Goal: Communication & Community: Ask a question

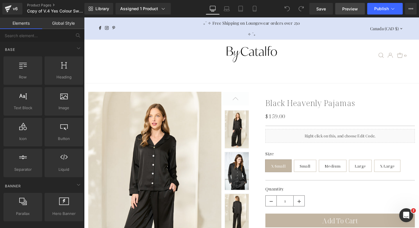
click at [351, 10] on span "Preview" at bounding box center [350, 9] width 16 height 6
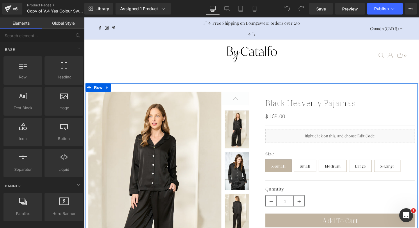
click at [307, 143] on div "Liquid" at bounding box center [352, 142] width 157 height 15
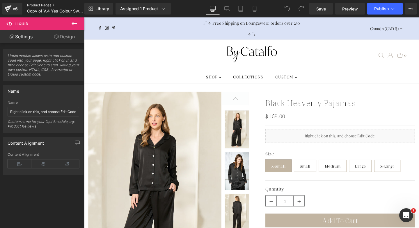
click at [46, 6] on link "Product Pages" at bounding box center [60, 5] width 67 height 5
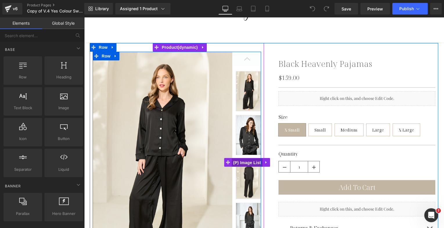
click at [254, 161] on span "(P) Image List" at bounding box center [247, 162] width 31 height 9
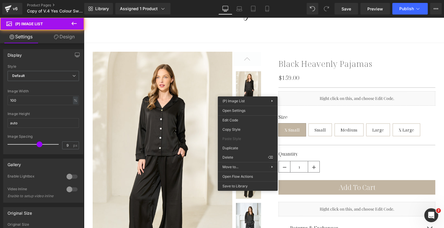
drag, startPoint x: 333, startPoint y: 174, endPoint x: 249, endPoint y: 156, distance: 85.8
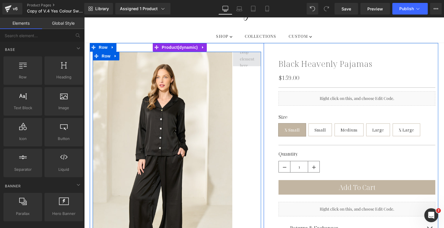
click at [244, 58] on span at bounding box center [247, 59] width 19 height 22
click at [103, 58] on span "Row" at bounding box center [106, 56] width 12 height 9
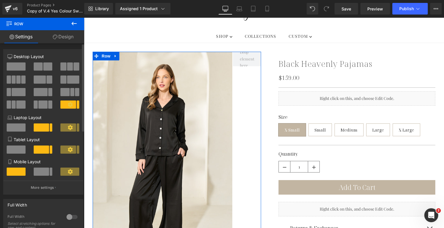
click at [12, 127] on span at bounding box center [16, 128] width 19 height 8
type input "100"
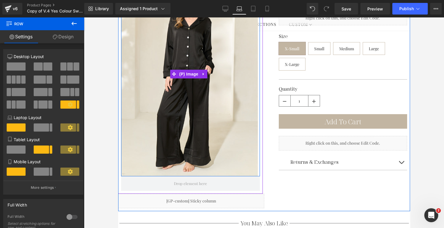
scroll to position [124, 0]
click at [194, 73] on span "(P) Image" at bounding box center [189, 73] width 22 height 9
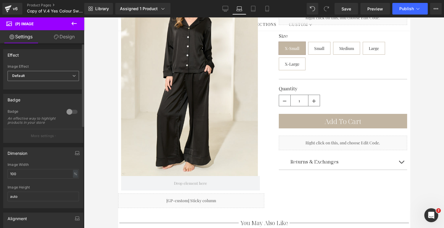
click at [38, 77] on span "Default" at bounding box center [43, 76] width 71 height 10
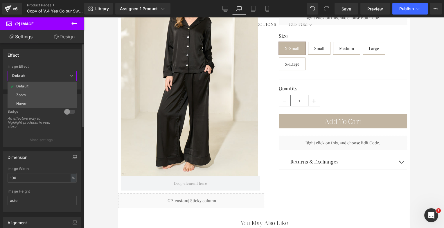
click at [51, 56] on div "Effect" at bounding box center [41, 54] width 77 height 11
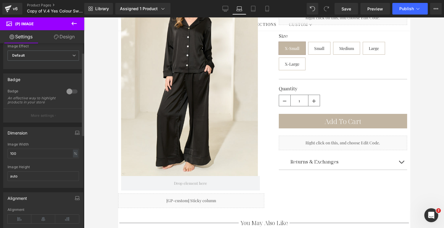
scroll to position [0, 0]
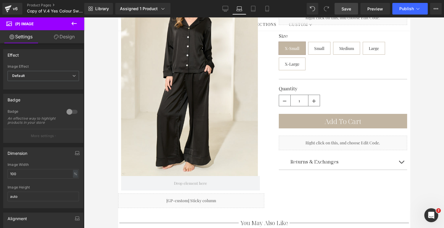
click at [349, 8] on span "Save" at bounding box center [347, 9] width 10 height 6
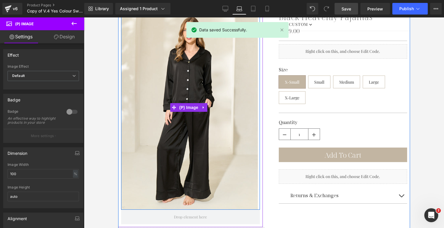
scroll to position [8, 0]
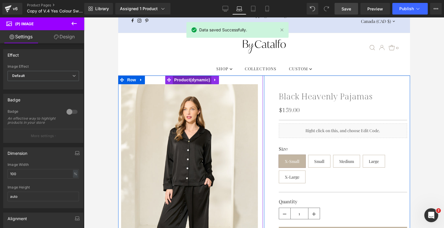
click at [186, 79] on span "Product" at bounding box center [192, 80] width 39 height 9
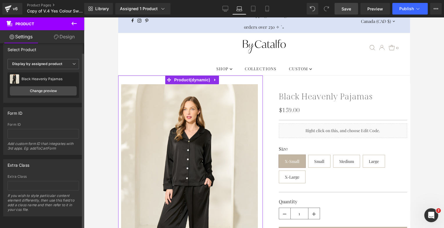
scroll to position [0, 0]
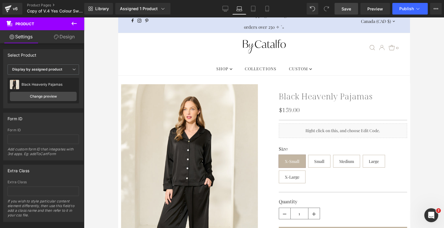
click at [164, 115] on img at bounding box center [189, 186] width 137 height 205
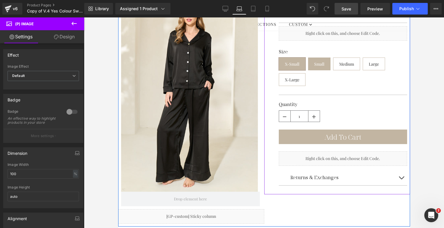
scroll to position [10, 0]
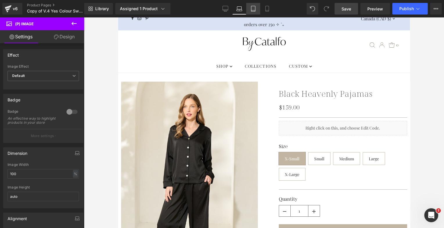
click at [253, 7] on icon at bounding box center [254, 9] width 6 height 6
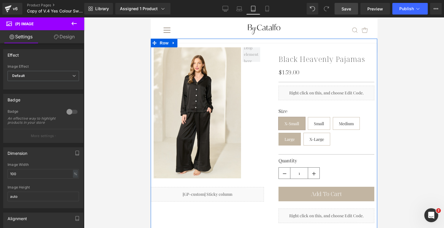
scroll to position [0, 0]
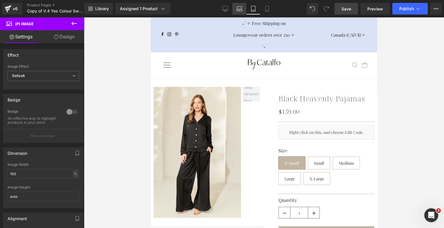
click at [244, 7] on link "Laptop" at bounding box center [240, 9] width 14 height 12
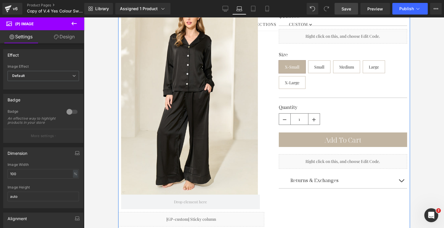
scroll to position [36, 0]
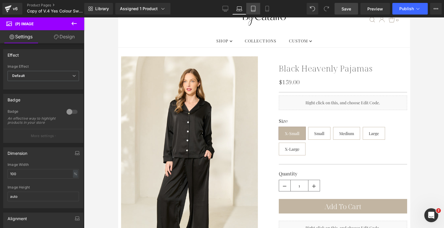
click at [255, 8] on icon at bounding box center [254, 9] width 6 height 6
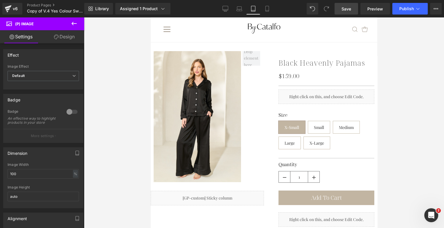
scroll to position [31, 0]
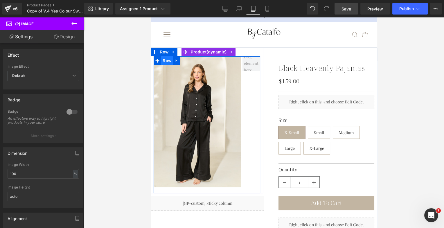
click at [170, 59] on span "Row" at bounding box center [167, 60] width 12 height 9
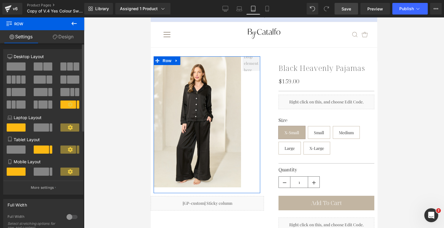
click at [19, 152] on span at bounding box center [16, 150] width 19 height 8
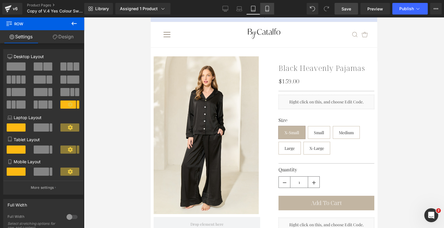
click at [268, 11] on icon at bounding box center [267, 9] width 3 height 6
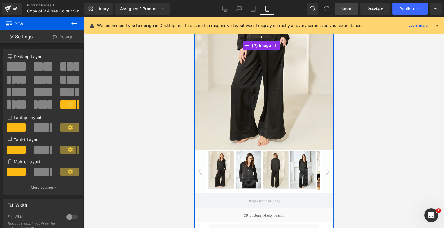
scroll to position [145, 0]
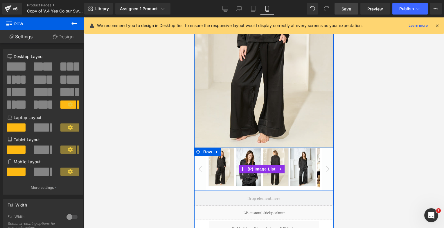
click at [201, 159] on button "‹" at bounding box center [200, 169] width 12 height 43
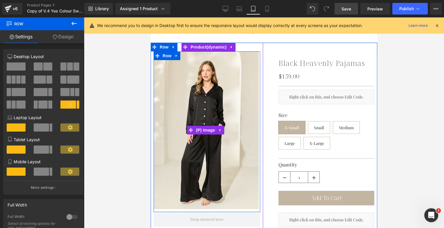
scroll to position [72, 0]
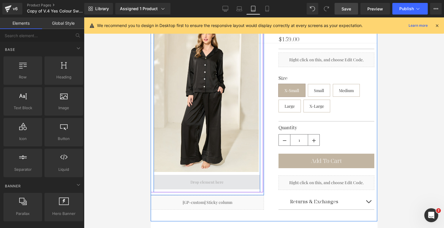
click at [205, 181] on span at bounding box center [207, 182] width 37 height 9
click at [206, 178] on span at bounding box center [207, 182] width 37 height 9
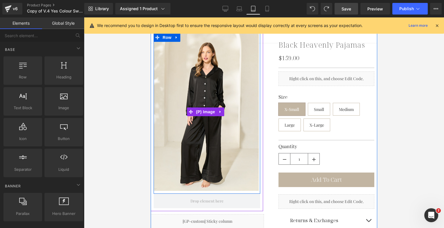
scroll to position [54, 0]
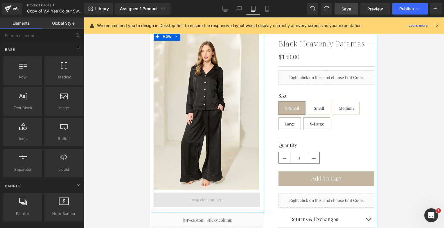
click at [231, 197] on span at bounding box center [207, 200] width 107 height 15
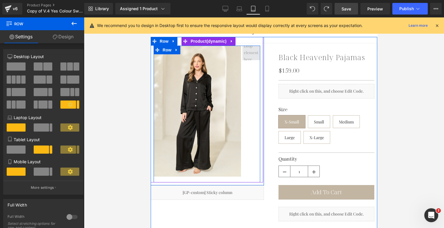
scroll to position [40, 0]
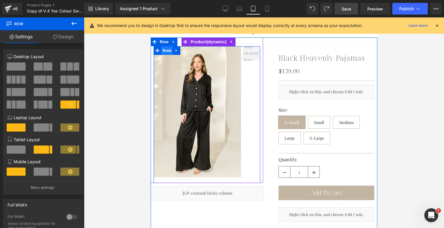
click at [168, 50] on span "Row" at bounding box center [167, 50] width 12 height 9
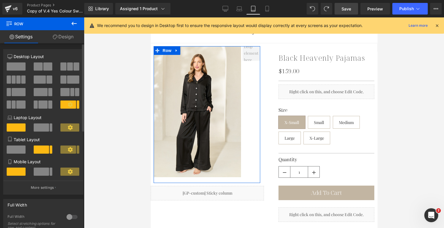
click at [18, 153] on span at bounding box center [16, 150] width 19 height 8
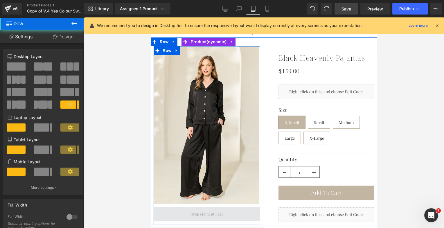
click at [166, 208] on span at bounding box center [207, 214] width 107 height 15
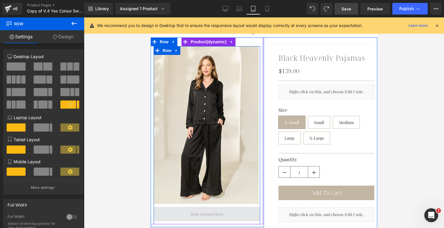
click at [193, 207] on span at bounding box center [207, 214] width 107 height 15
click at [181, 208] on span at bounding box center [207, 214] width 107 height 15
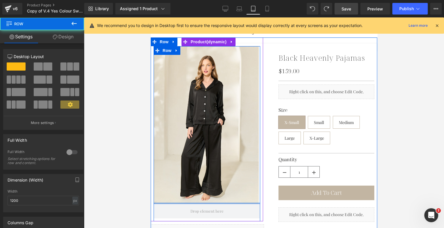
drag, startPoint x: 190, startPoint y: 203, endPoint x: 191, endPoint y: 199, distance: 3.5
click at [191, 203] on div at bounding box center [207, 203] width 107 height 1
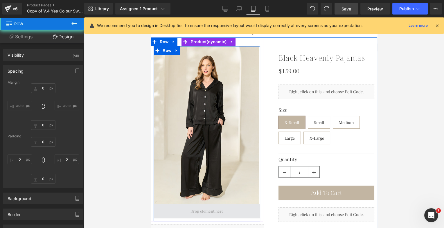
type input "0"
type input "3"
type input "0"
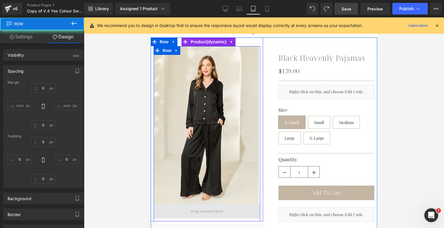
type input "0"
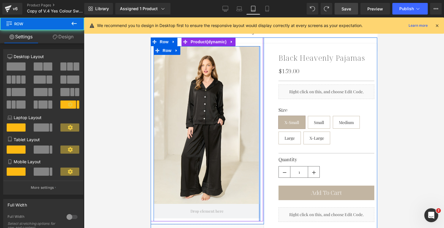
drag, startPoint x: 257, startPoint y: 85, endPoint x: 267, endPoint y: 83, distance: 9.8
click at [267, 83] on div "Black Heavenly Pajamas (P) Title $159.00 $0 (P) Price Sale Off (P) Image" at bounding box center [264, 145] width 227 height 216
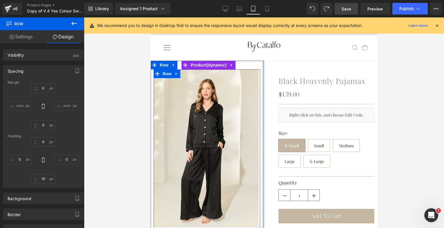
scroll to position [0, 0]
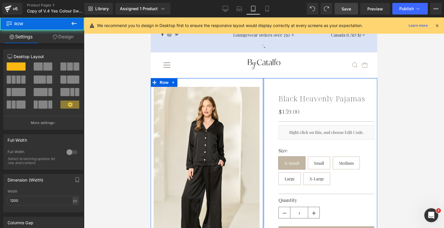
drag, startPoint x: 261, startPoint y: 96, endPoint x: 269, endPoint y: 96, distance: 8.1
click at [269, 96] on div "Black Heavenly Pajamas (P) Title $159.00 $0 (P) Price Sale Off (P) Image" at bounding box center [264, 186] width 227 height 216
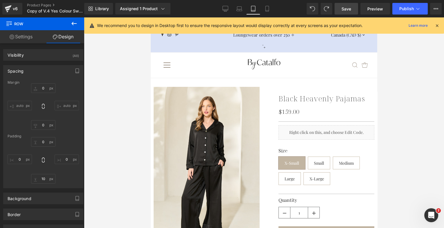
click at [72, 26] on icon at bounding box center [74, 23] width 7 height 7
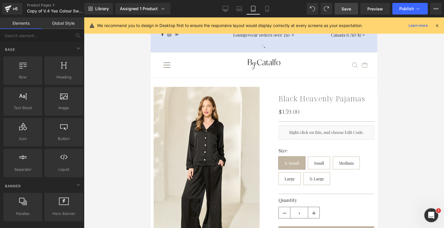
click at [439, 24] on icon at bounding box center [437, 25] width 5 height 5
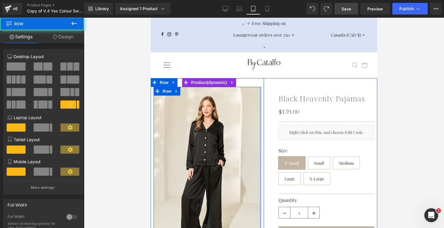
drag, startPoint x: 257, startPoint y: 114, endPoint x: 262, endPoint y: 114, distance: 4.9
click at [262, 114] on div "Black Heavenly Pajamas (P) Title $159.00 $0 (P) Price Sale Off (P) Image" at bounding box center [264, 186] width 227 height 216
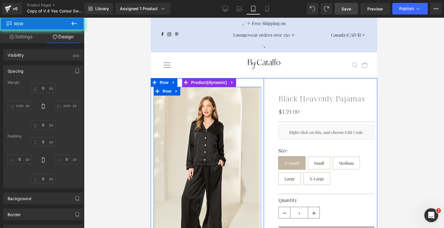
type input "0"
type input "10"
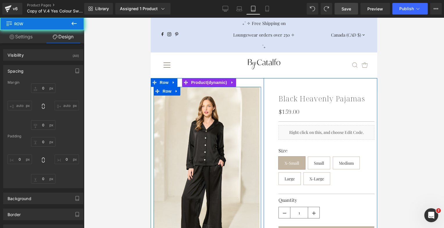
type input "0"
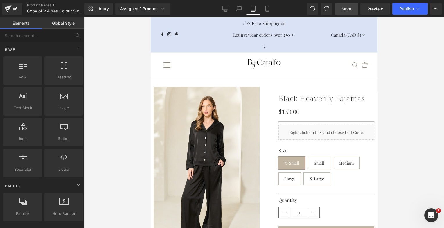
click at [132, 91] on div at bounding box center [264, 122] width 360 height 211
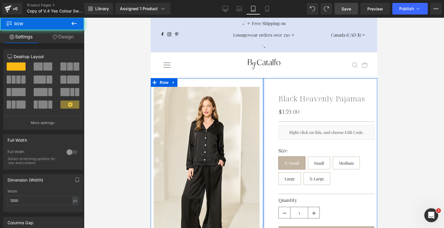
drag, startPoint x: 261, startPoint y: 127, endPoint x: 267, endPoint y: 127, distance: 6.1
click at [267, 127] on div "Black Heavenly Pajamas (P) Title $159.00 $0 (P) Price Sale Off (P) Image" at bounding box center [264, 186] width 227 height 216
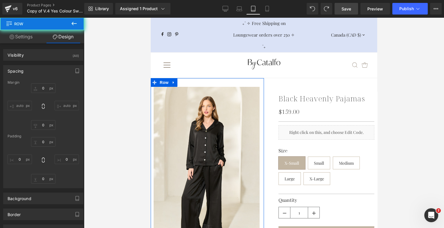
type input "0"
type input "10"
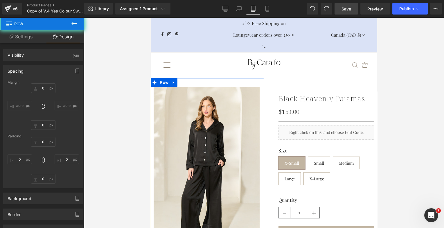
type input "0"
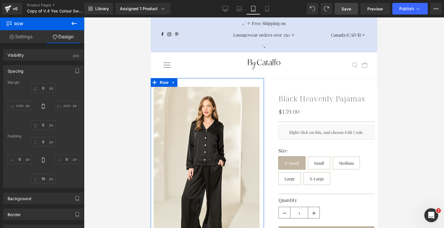
click at [436, 115] on div at bounding box center [264, 122] width 360 height 211
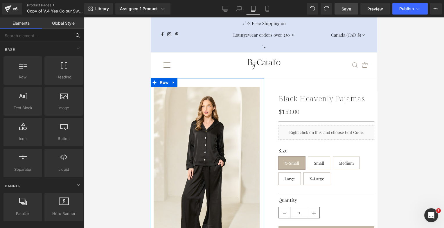
click at [49, 36] on input "text" at bounding box center [35, 35] width 71 height 13
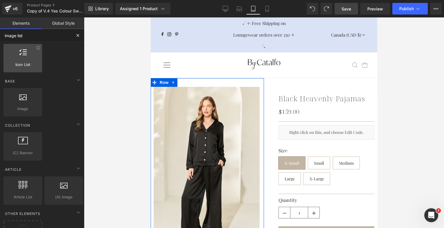
scroll to position [124, 0]
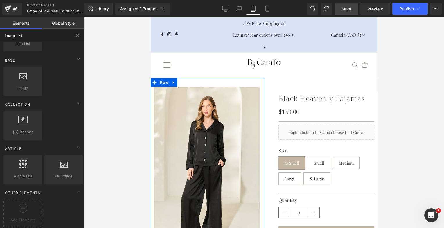
type input "image list"
click at [112, 101] on div at bounding box center [264, 122] width 360 height 211
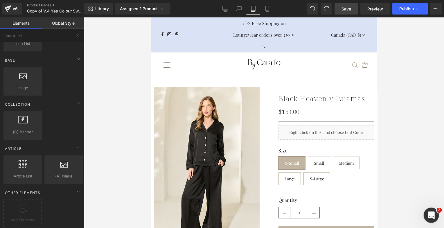
click at [433, 210] on div "Open Intercom Messenger" at bounding box center [430, 214] width 19 height 19
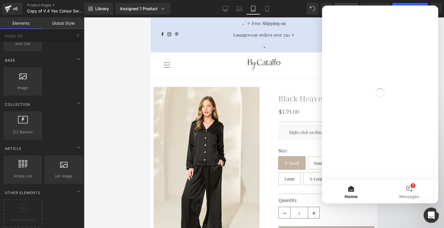
scroll to position [0, 0]
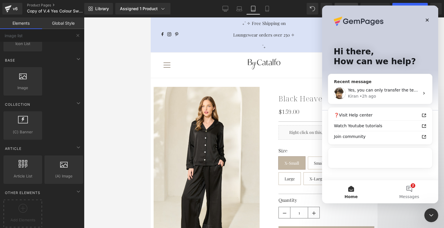
click at [390, 99] on div "Yes, you can only transfer the templates between stores for v6 Apologies for th…" at bounding box center [380, 94] width 104 height 22
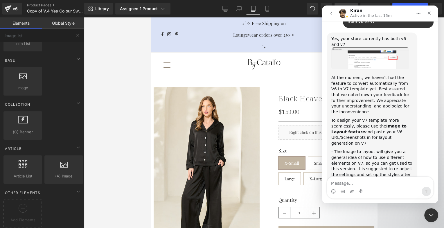
scroll to position [6668, 0]
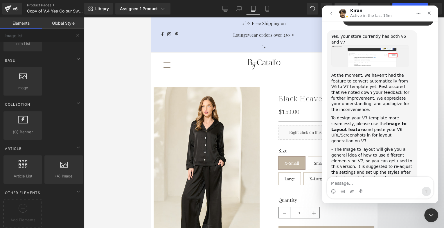
click at [354, 187] on textarea "Message…" at bounding box center [380, 182] width 106 height 10
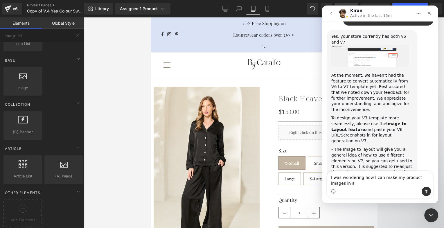
scroll to position [6674, 0]
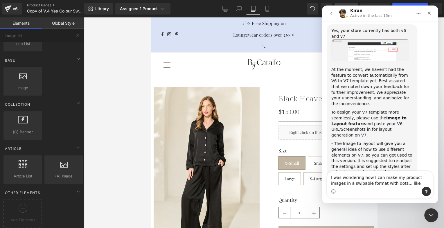
type textarea "I was wondering how I can make my product images in a swipable format with dots…"
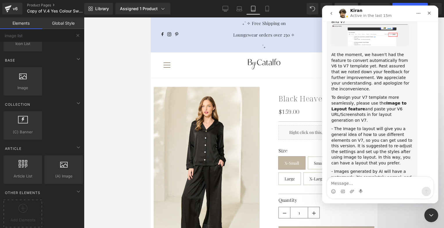
scroll to position [6697, 0]
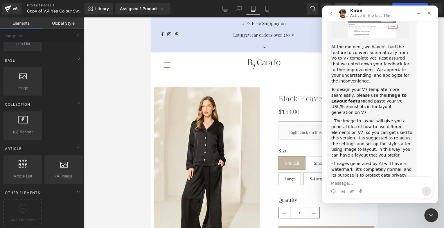
click at [46, 5] on div at bounding box center [222, 105] width 444 height 211
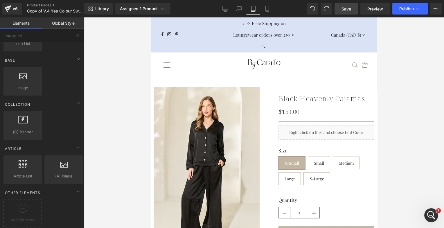
scroll to position [5253, 0]
click at [46, 5] on link "Product Pages" at bounding box center [60, 5] width 67 height 5
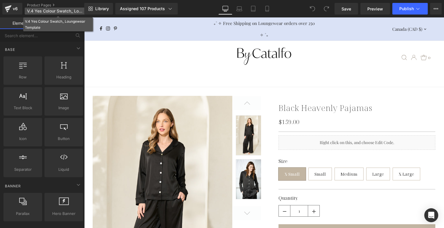
click at [61, 8] on p "V.4 Yes Colour Swatch_ Loungewear Template" at bounding box center [58, 11] width 67 height 7
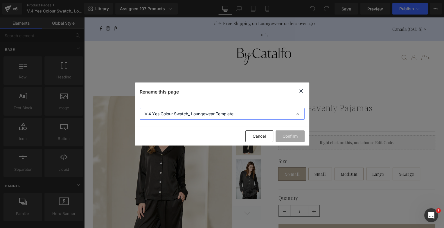
click at [171, 114] on input "V.4 Yes Colour Swatch_ Loungewear Template" at bounding box center [222, 114] width 165 height 12
click at [263, 137] on button "Cancel" at bounding box center [260, 136] width 28 height 12
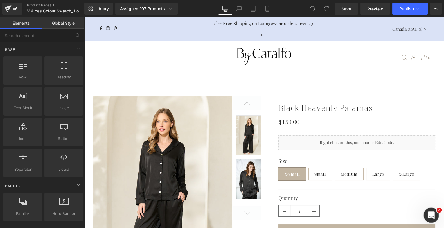
click at [425, 213] on div "Open Intercom Messenger" at bounding box center [430, 214] width 19 height 19
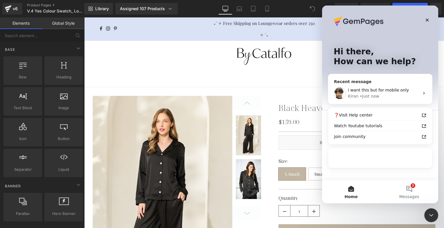
click at [372, 95] on div "• Just now" at bounding box center [369, 96] width 19 height 6
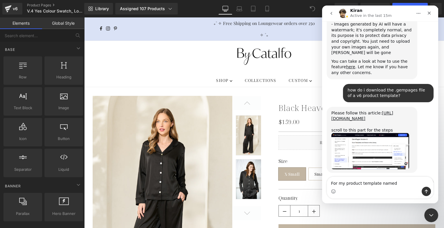
scroll to position [6802, 0]
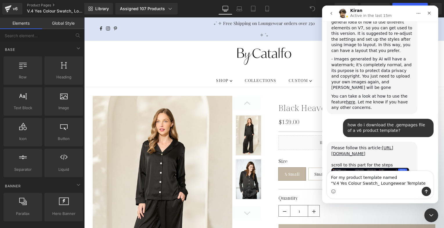
type textarea "For my product template named "V.4 Yes Colour Swatch_ Loungewear Template""
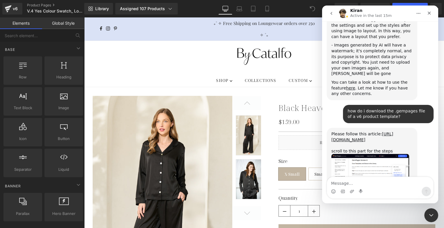
scroll to position [6820, 0]
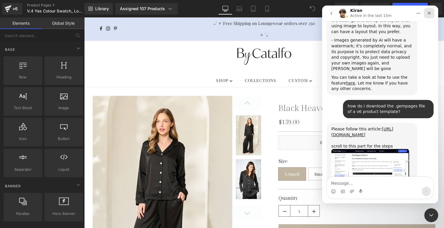
click at [428, 13] on icon "Close" at bounding box center [429, 13] width 5 height 5
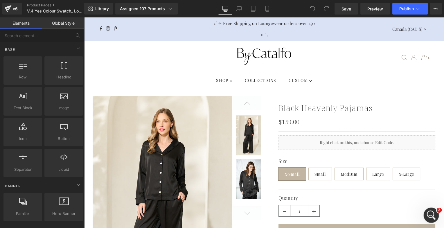
click at [439, 210] on span "2" at bounding box center [439, 210] width 5 height 5
click at [435, 212] on div "Open Intercom Messenger" at bounding box center [430, 214] width 19 height 19
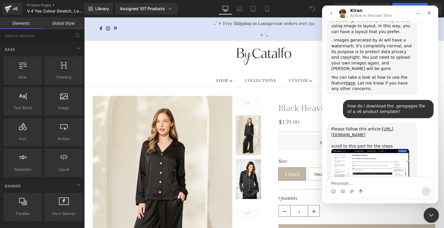
click at [428, 210] on div "Close Intercom Messenger" at bounding box center [431, 215] width 14 height 14
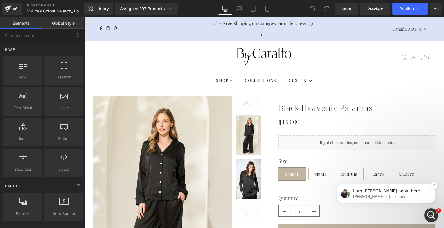
scroll to position [6873, 0]
click at [432, 217] on icon "Open Intercom Messenger" at bounding box center [431, 215] width 10 height 10
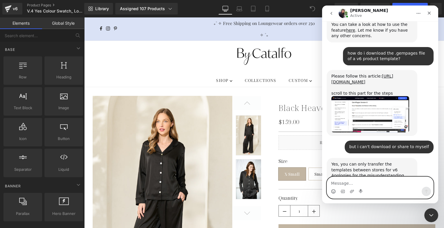
click at [331, 193] on icon "Emoji picker" at bounding box center [333, 191] width 5 height 5
type textarea ":D"
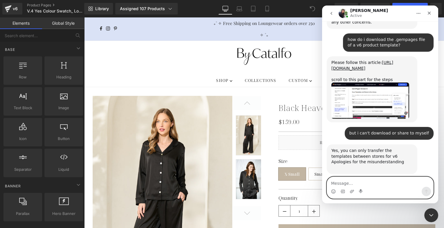
scroll to position [6891, 0]
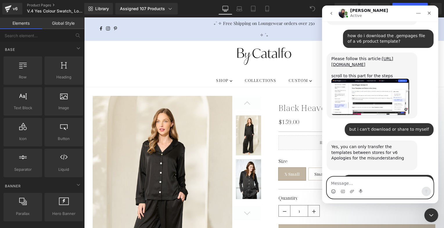
click at [334, 192] on icon "Emoji picker" at bounding box center [333, 192] width 1 height 0
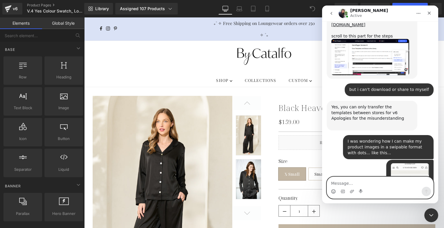
scroll to position [6930, 0]
click at [362, 181] on textarea "Message…" at bounding box center [380, 182] width 106 height 10
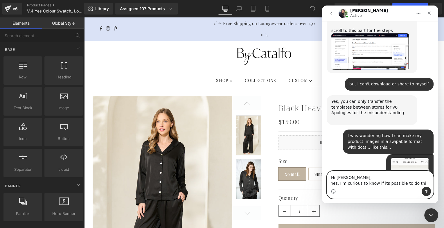
type textarea "Hi Tina, Yes, I'm curious to know if its possible to do this"
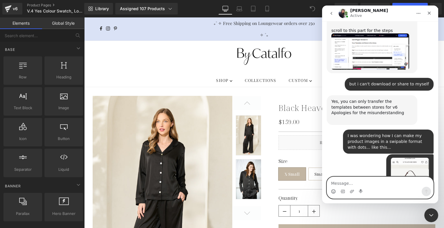
scroll to position [6959, 0]
